Goal: Transaction & Acquisition: Subscribe to service/newsletter

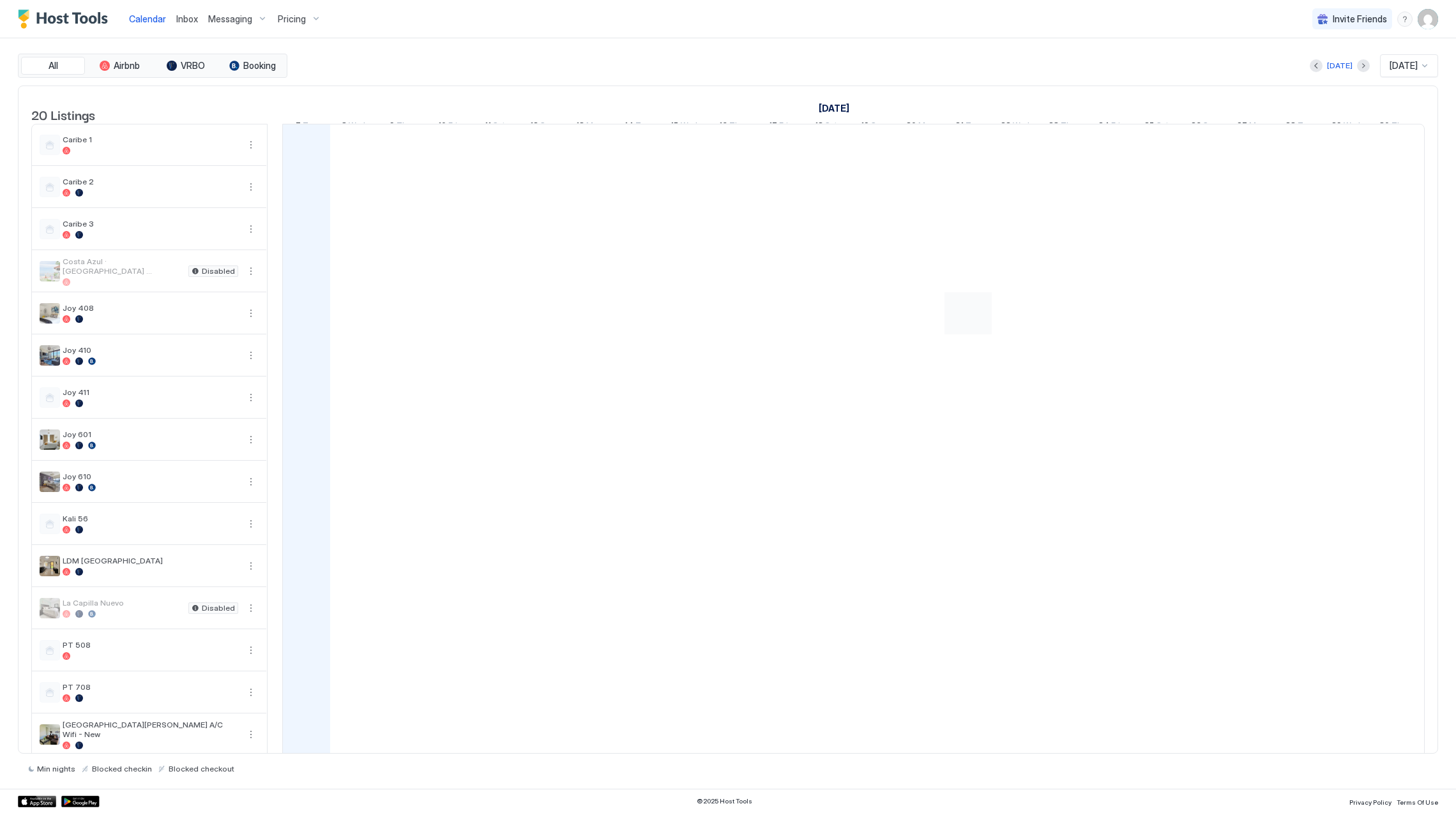
scroll to position [0, 708]
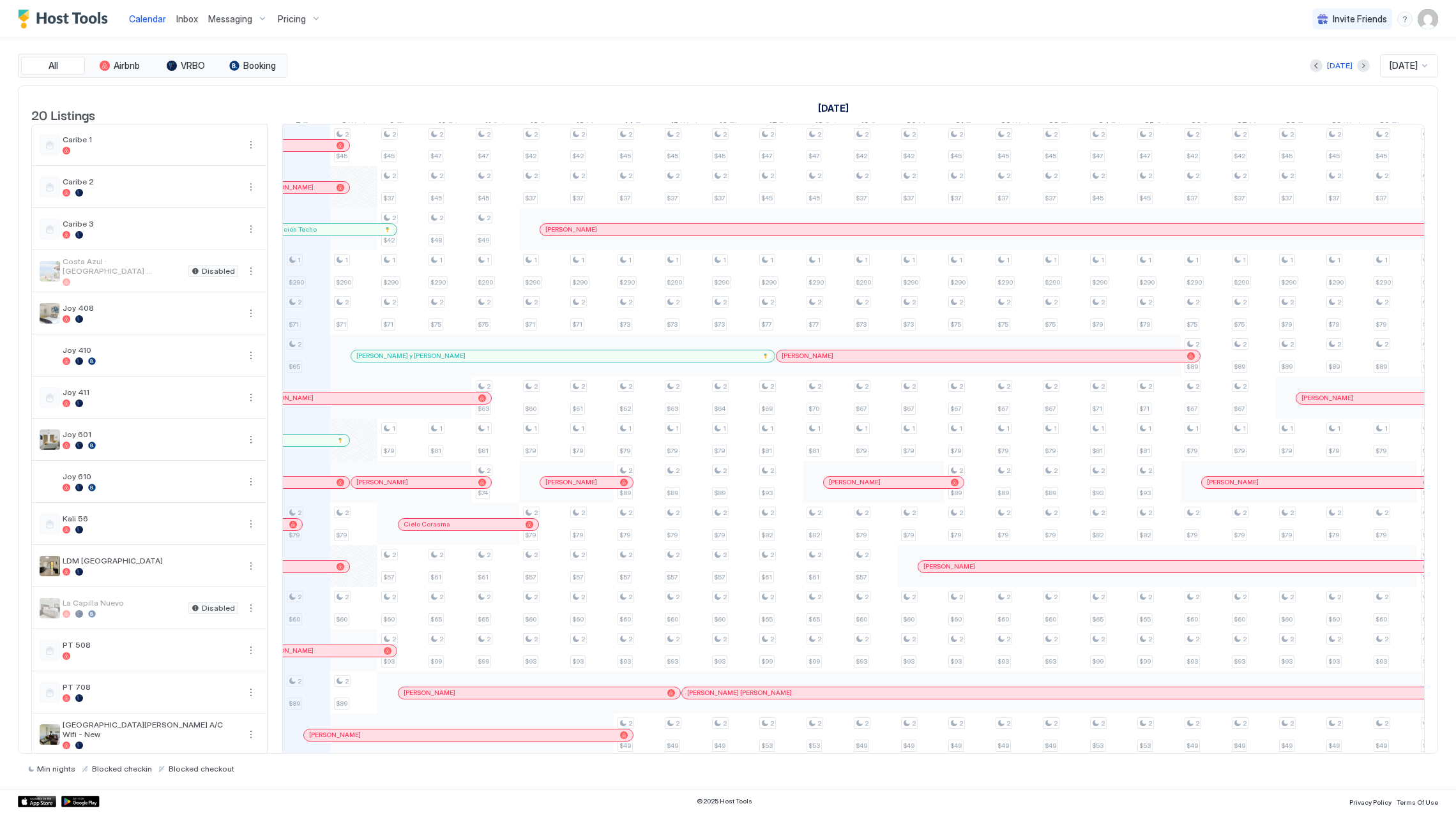
click at [292, 11] on div "Pricing" at bounding box center [299, 19] width 54 height 22
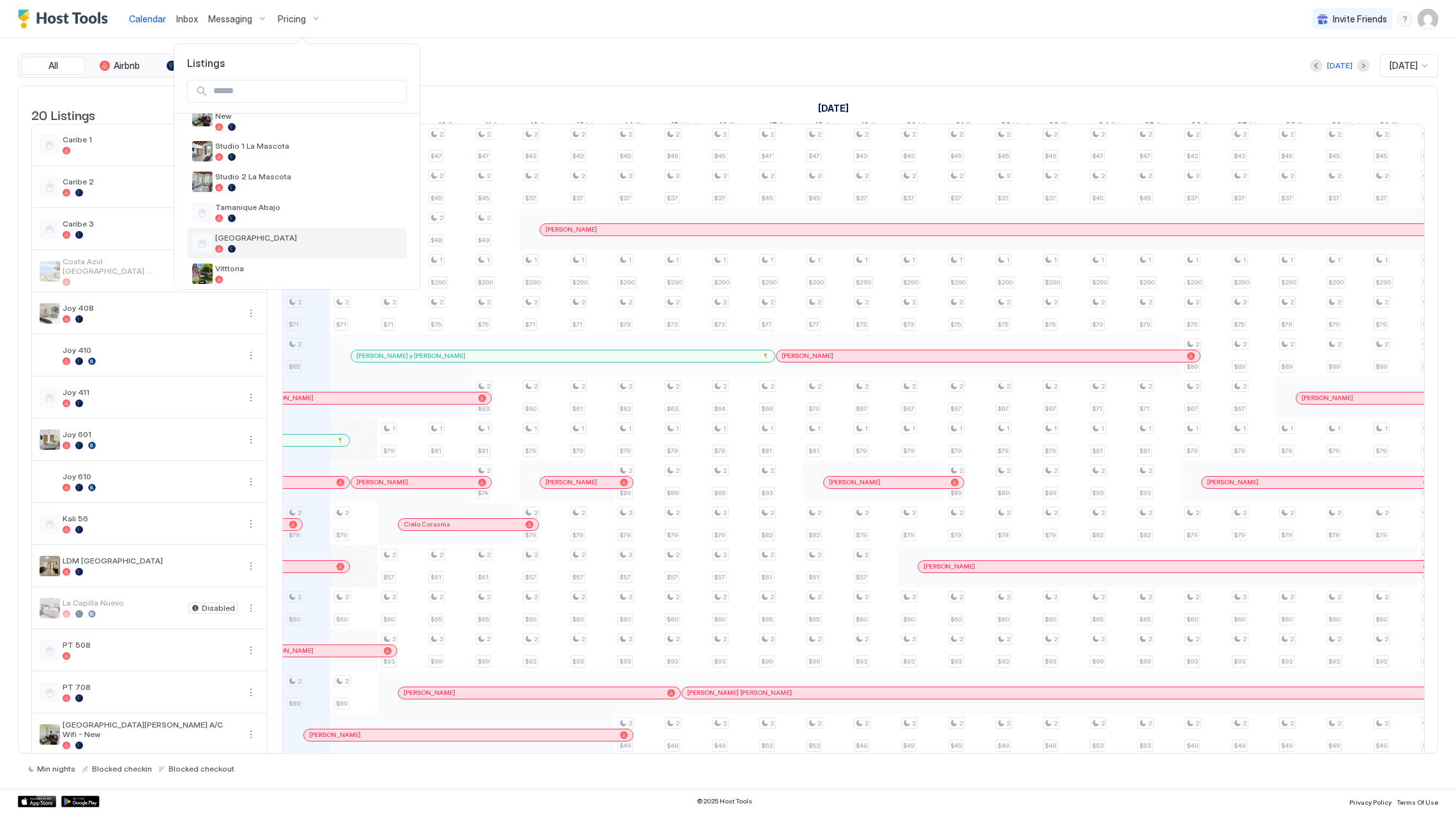
scroll to position [497, 0]
click at [297, 261] on span "Vitttoria" at bounding box center [308, 265] width 187 height 10
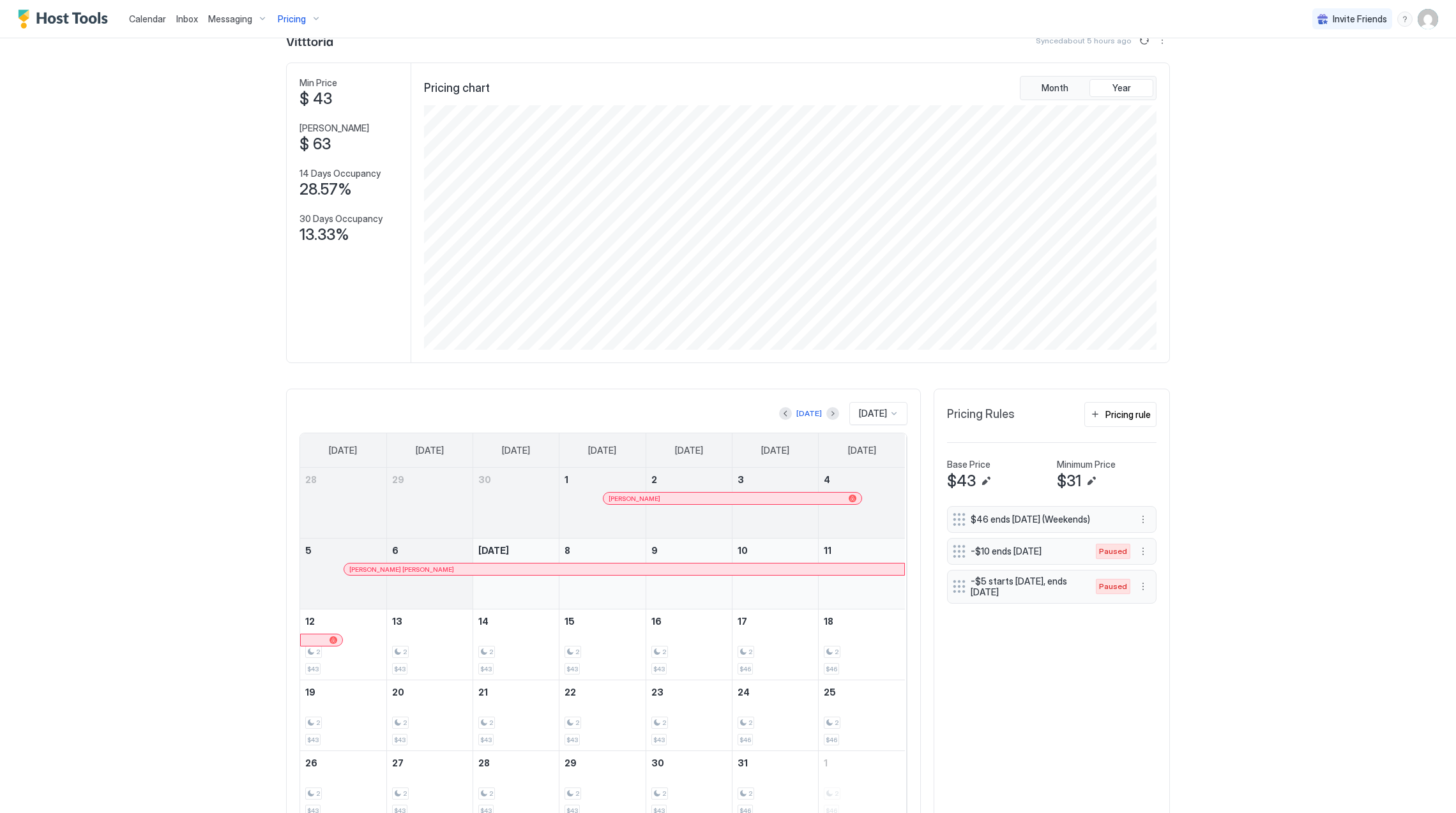
scroll to position [101, 0]
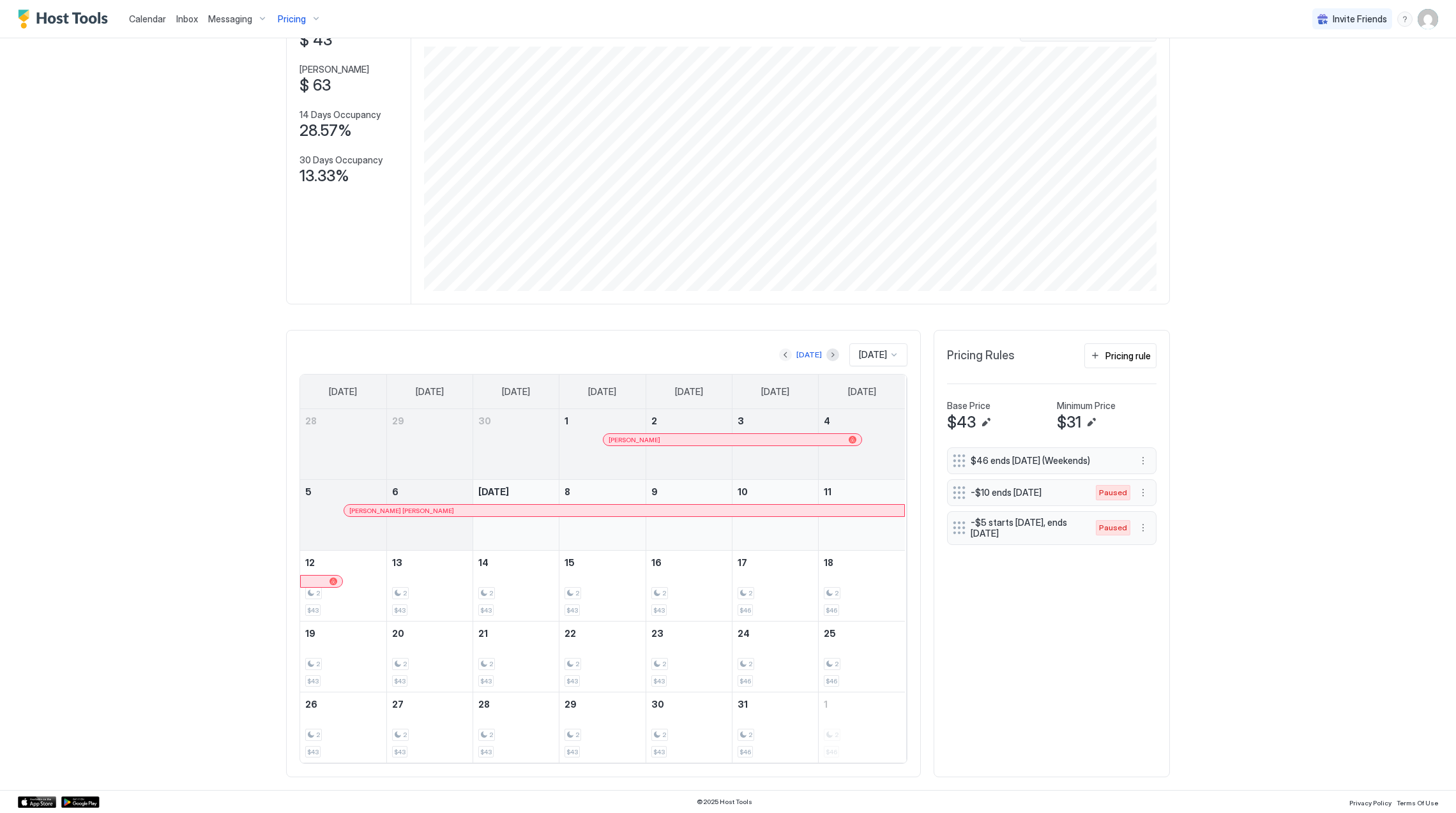
click at [779, 353] on button "Previous month" at bounding box center [785, 355] width 13 height 13
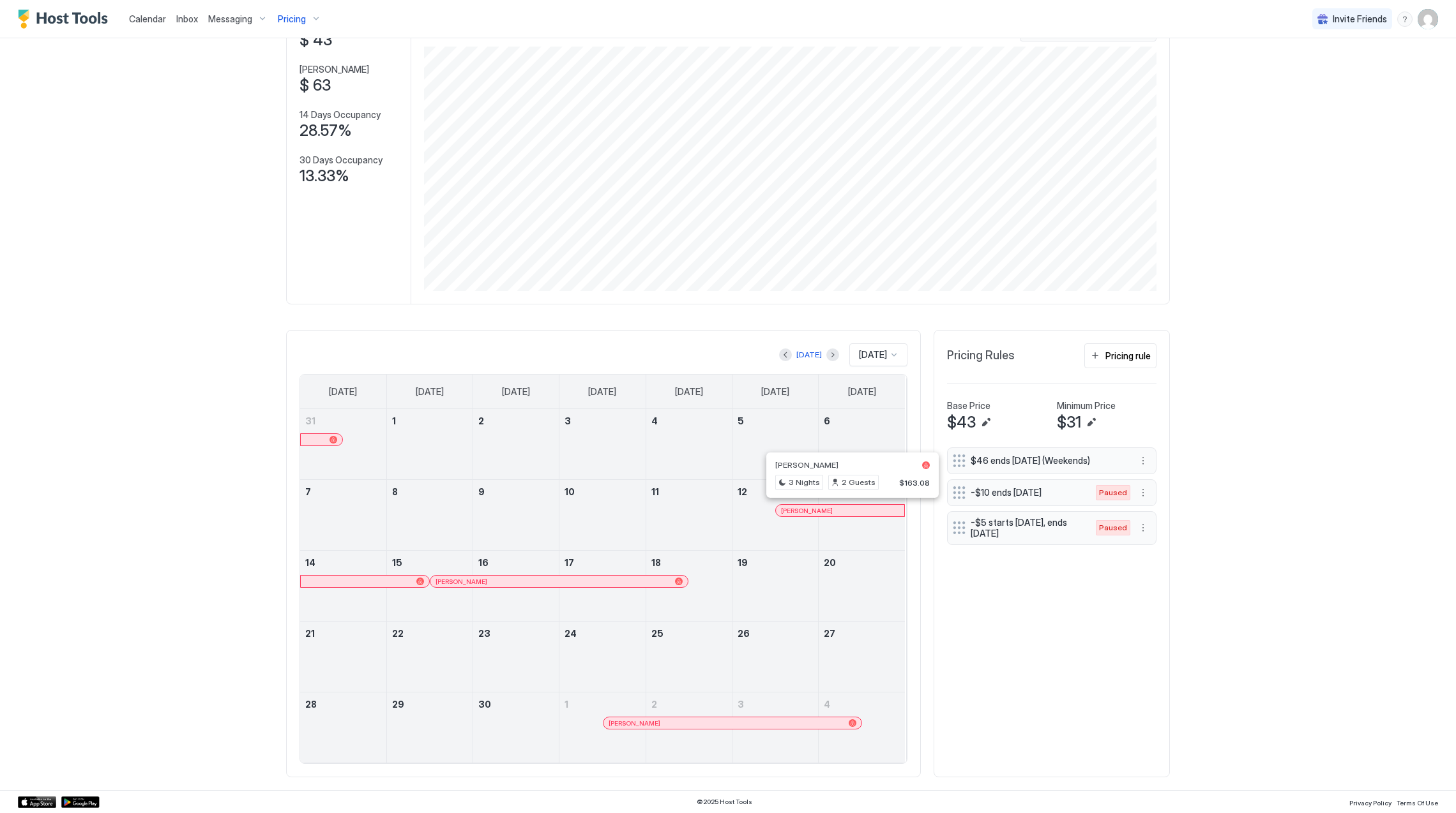
click at [849, 508] on div at bounding box center [854, 511] width 10 height 10
click at [516, 582] on div "[PERSON_NAME]" at bounding box center [552, 582] width 234 height 8
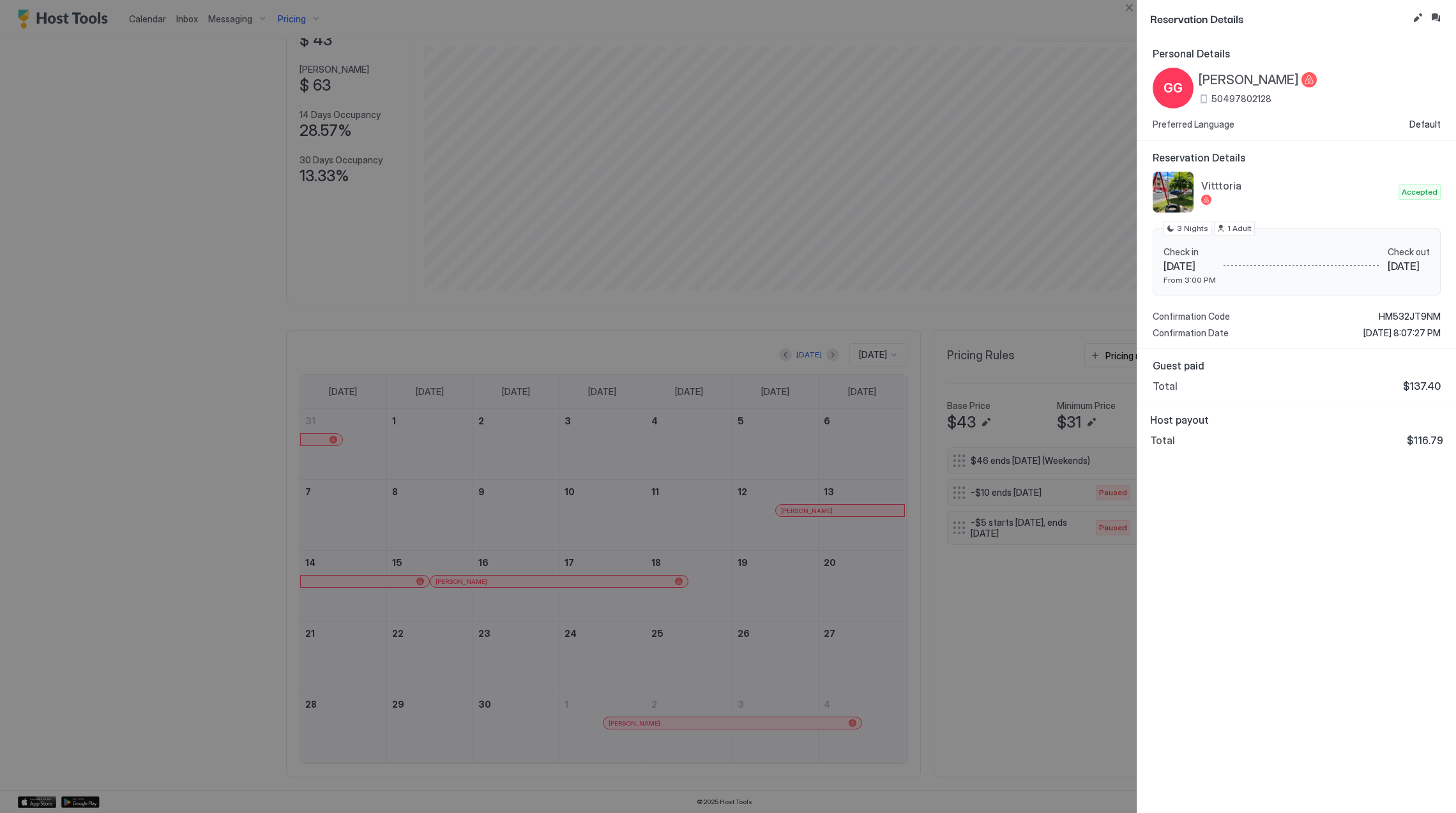
click at [1455, 769] on html "Calendar Inbox Messaging Pricing Invite Friends IA Home Pricing Vitttoria Synce…" at bounding box center [728, 406] width 1456 height 813
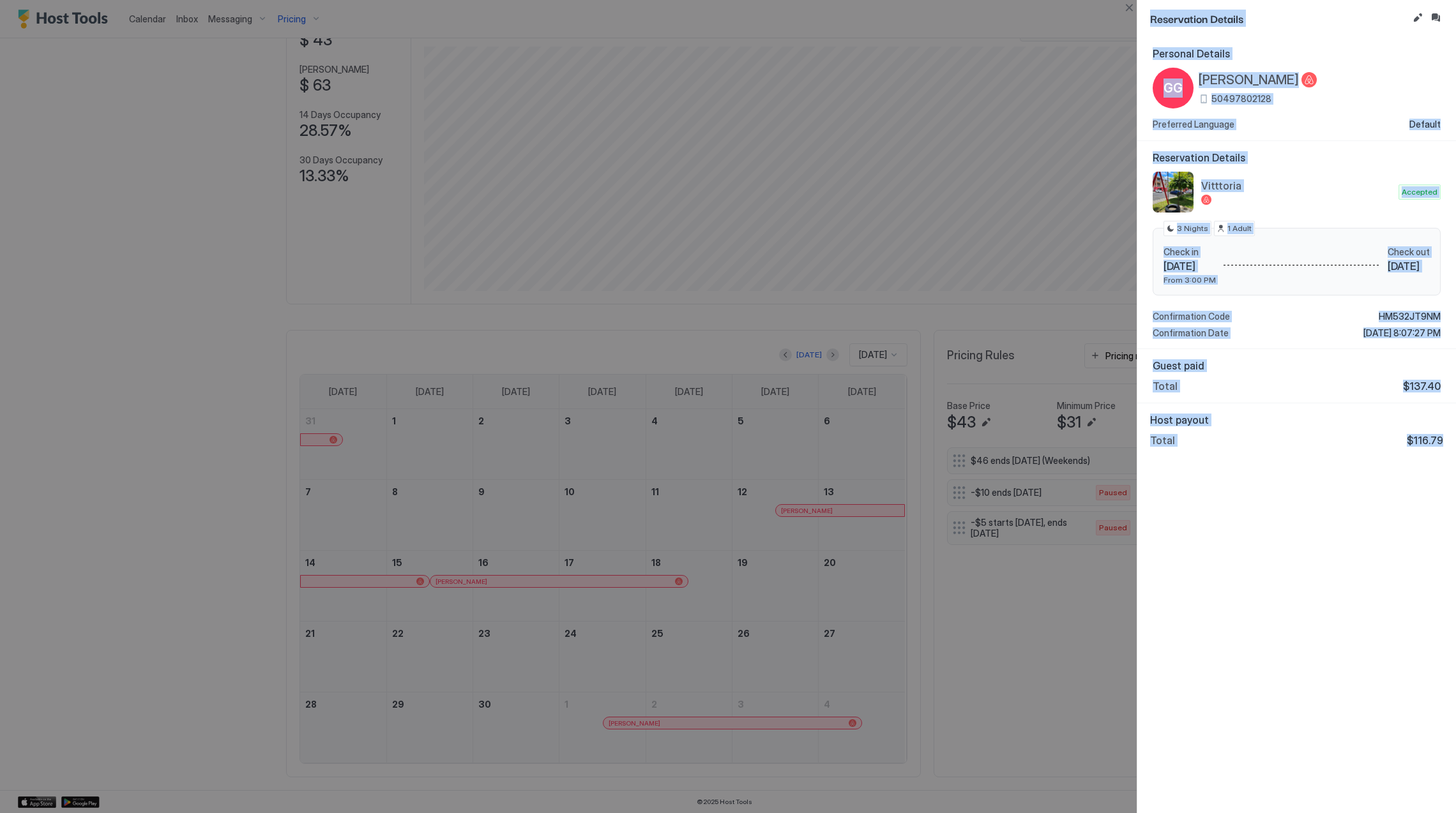
drag, startPoint x: 1458, startPoint y: 769, endPoint x: 1223, endPoint y: 456, distance: 391.4
click at [1223, 456] on div "Host payout Total $116.79" at bounding box center [1297, 430] width 319 height 54
click at [1222, 433] on div "Host payout Total $116.79" at bounding box center [1296, 430] width 293 height 34
